Goal: Task Accomplishment & Management: Use online tool/utility

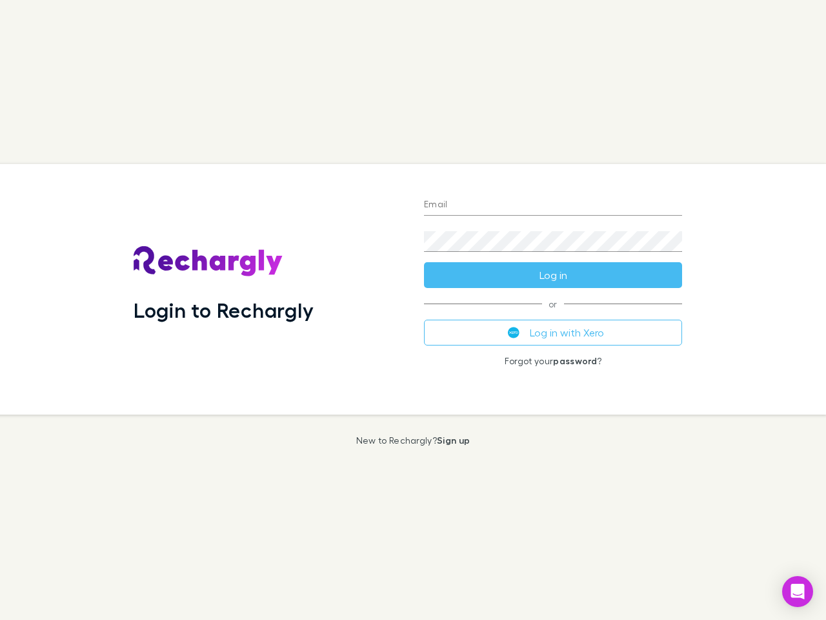
click at [413, 310] on div "Login to Rechargly" at bounding box center [268, 289] width 290 height 250
click at [553, 205] on input "Email" at bounding box center [553, 205] width 258 height 21
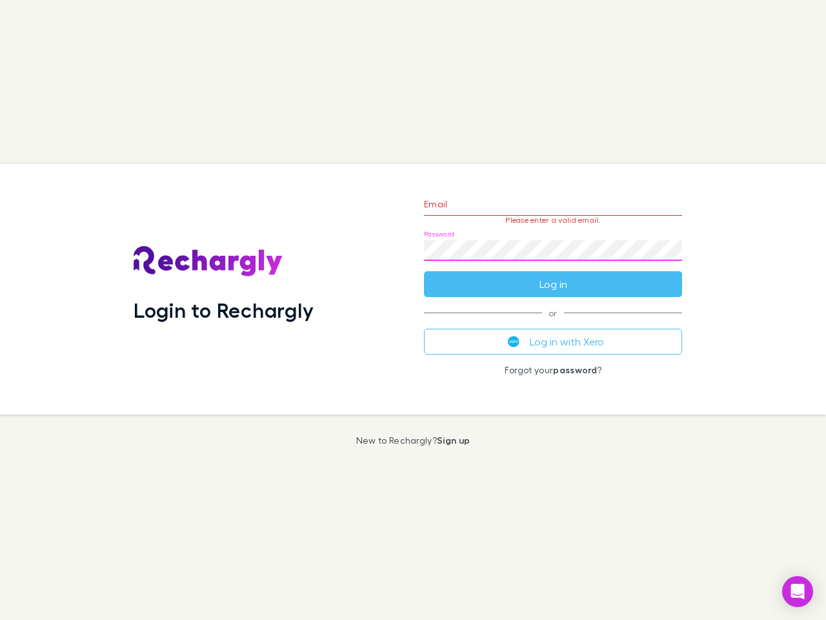
click at [553, 275] on form "Email Please enter a valid email. Password Log in" at bounding box center [553, 241] width 258 height 112
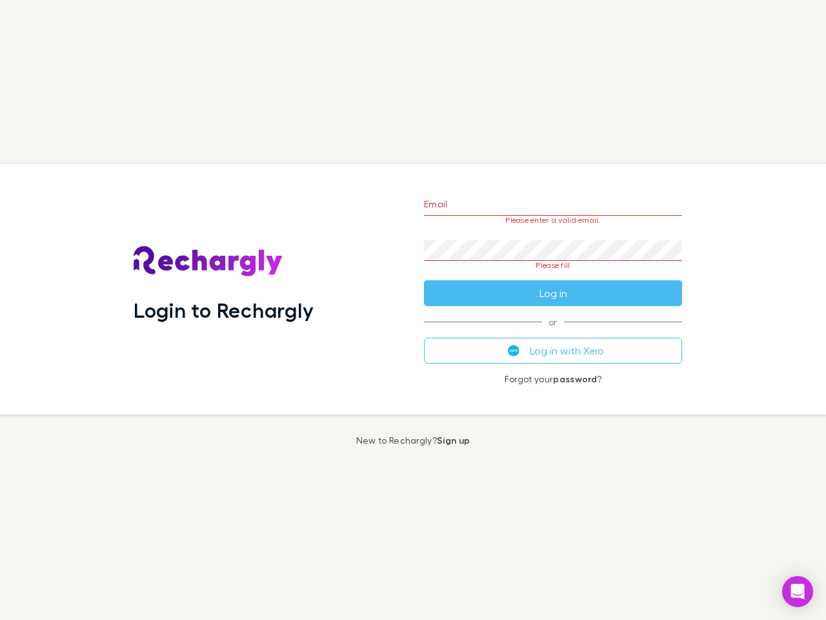
click at [553, 332] on div "Email Please enter a valid email. Password Please fill Log in or Log in with Xe…" at bounding box center [553, 289] width 279 height 250
click at [798, 591] on icon "Open Intercom Messenger" at bounding box center [798, 590] width 14 height 15
